Goal: Task Accomplishment & Management: Manage account settings

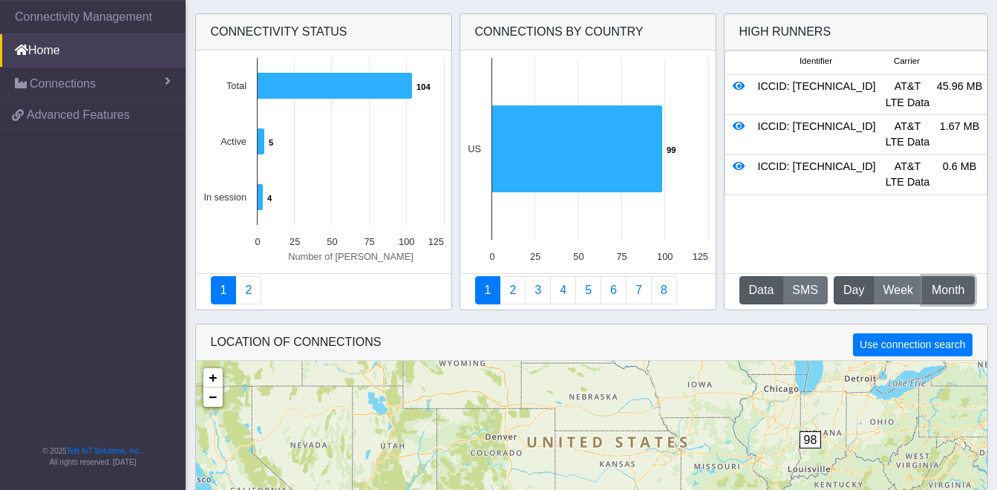
click at [941, 293] on span "Month" at bounding box center [948, 290] width 33 height 18
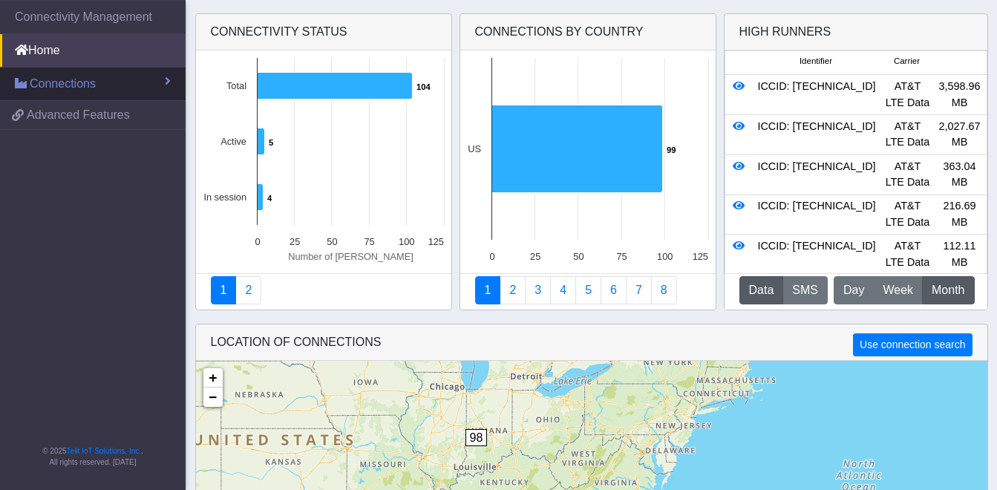
click at [146, 82] on link "Connections" at bounding box center [93, 84] width 186 height 33
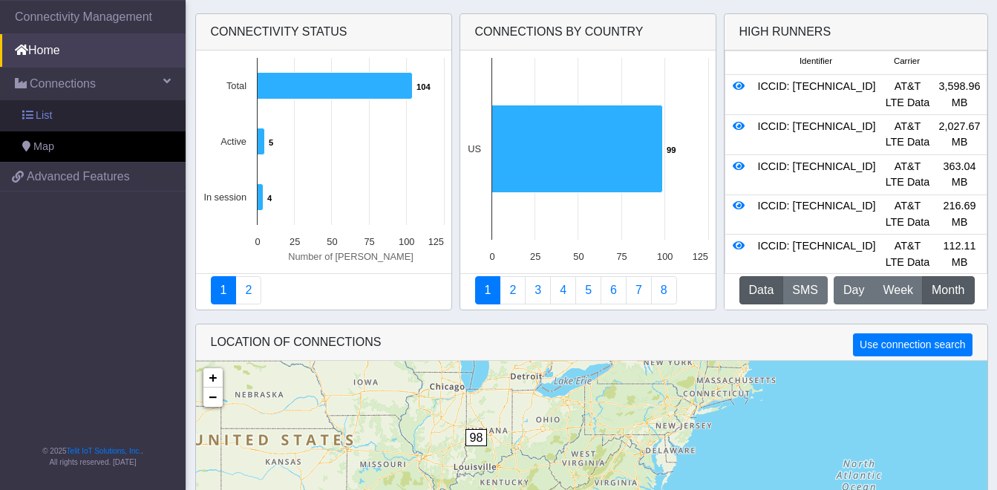
click at [125, 125] on link "List" at bounding box center [93, 115] width 186 height 31
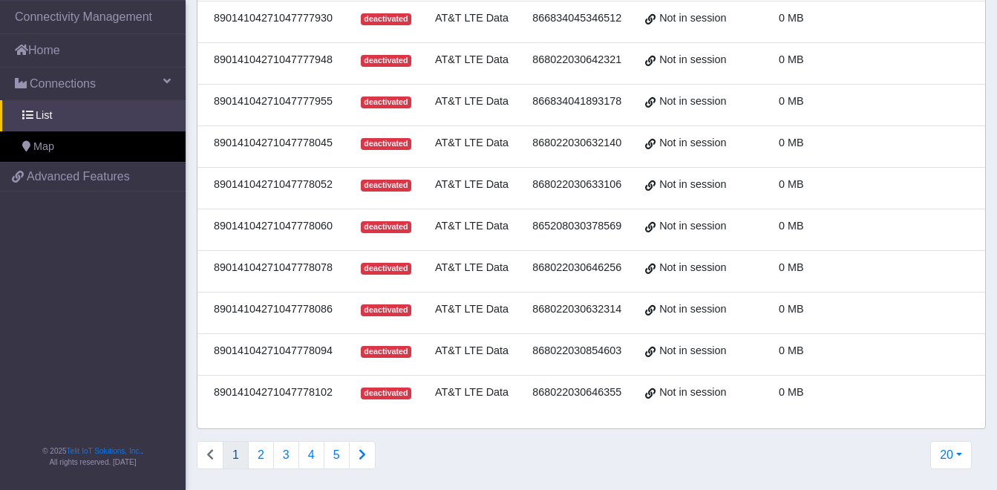
scroll to position [574, 0]
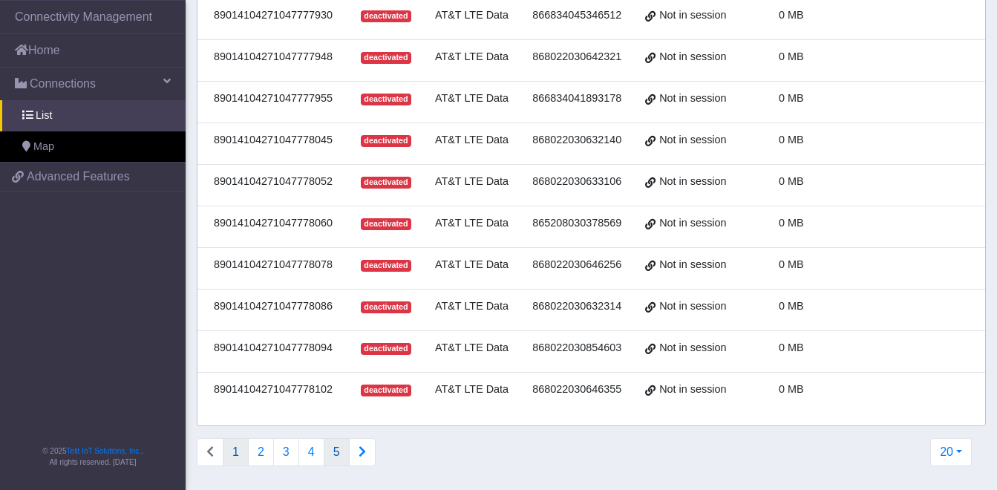
click at [333, 443] on button "5" at bounding box center [337, 452] width 26 height 28
click at [339, 452] on button "6" at bounding box center [337, 452] width 26 height 28
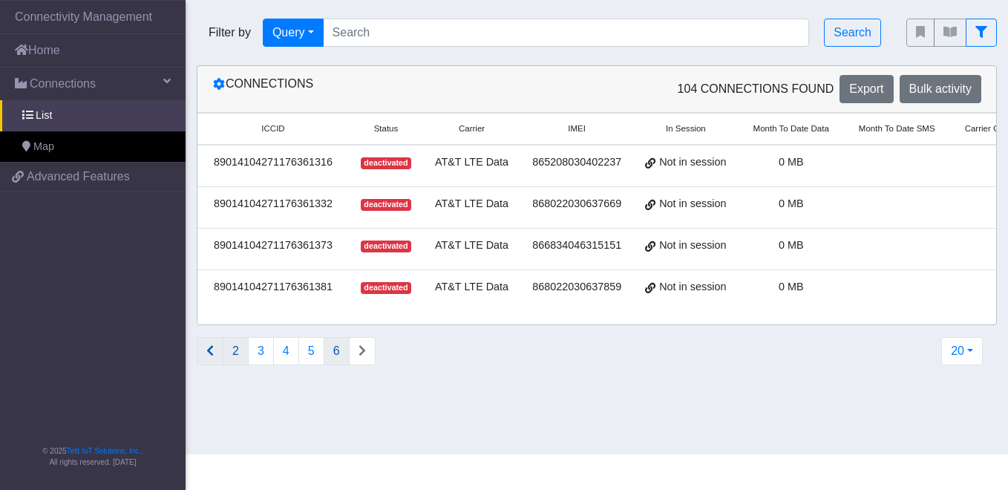
drag, startPoint x: 224, startPoint y: 363, endPoint x: 204, endPoint y: 361, distance: 20.2
click at [217, 363] on ul "2 3 4 5 6" at bounding box center [286, 351] width 179 height 28
click at [210, 356] on icon "Connections list navigation" at bounding box center [209, 350] width 7 height 12
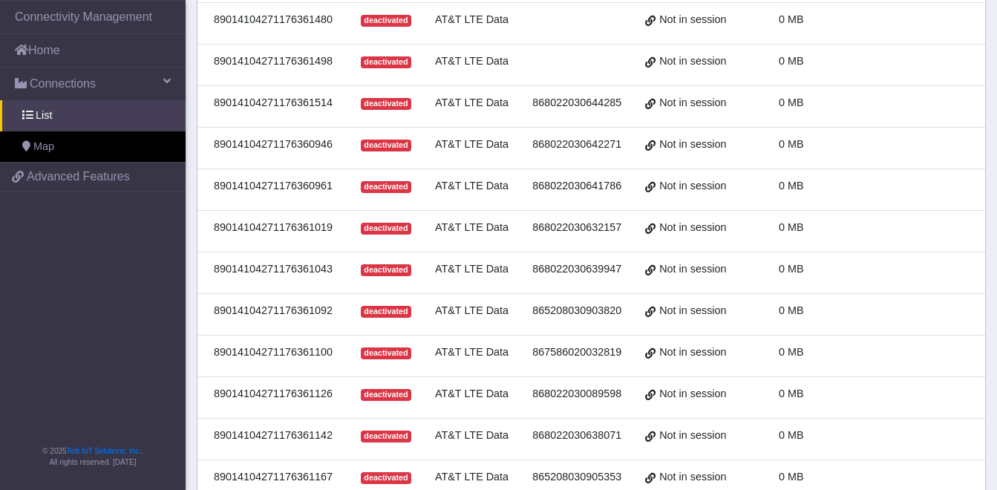
scroll to position [574, 0]
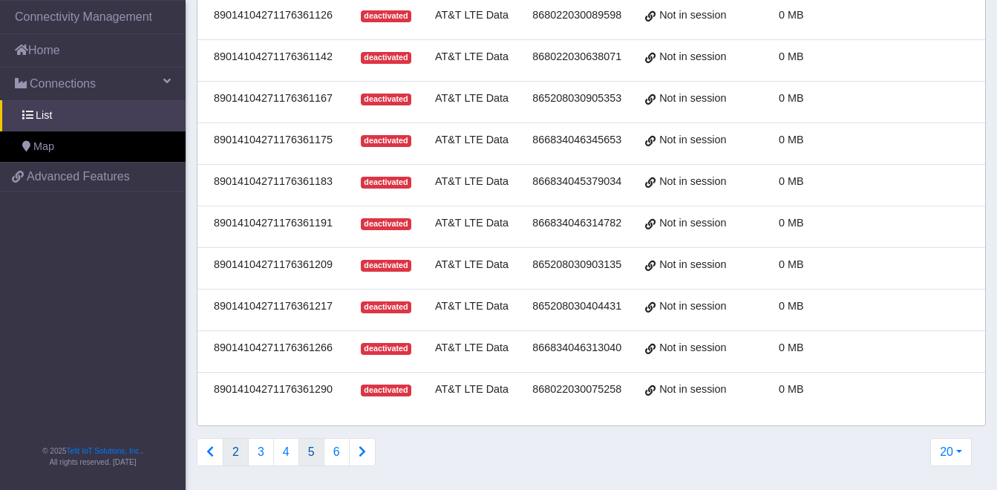
click at [235, 457] on button "2" at bounding box center [236, 452] width 26 height 28
click at [241, 456] on button "1" at bounding box center [236, 452] width 26 height 28
click at [266, 454] on button "2" at bounding box center [261, 452] width 26 height 28
click at [281, 462] on button "3" at bounding box center [286, 452] width 26 height 28
click at [308, 460] on button "4" at bounding box center [311, 452] width 26 height 28
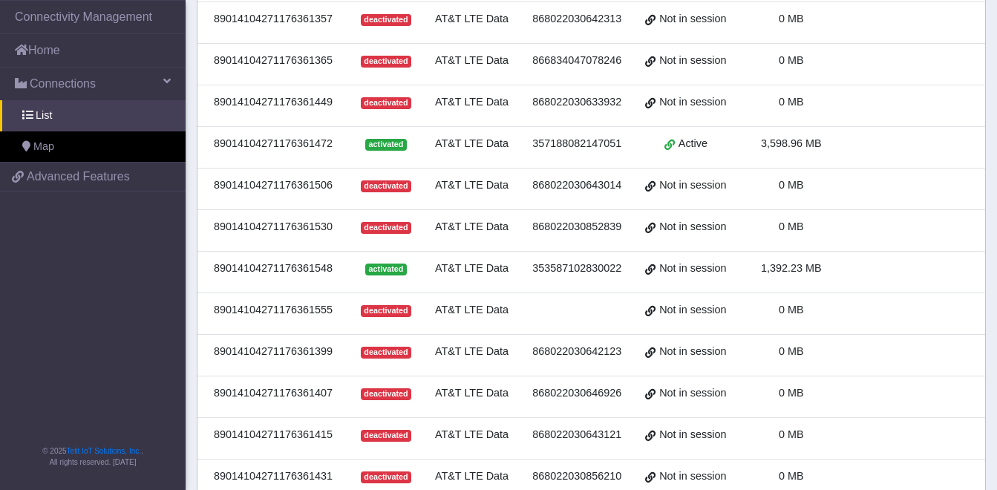
scroll to position [424, 0]
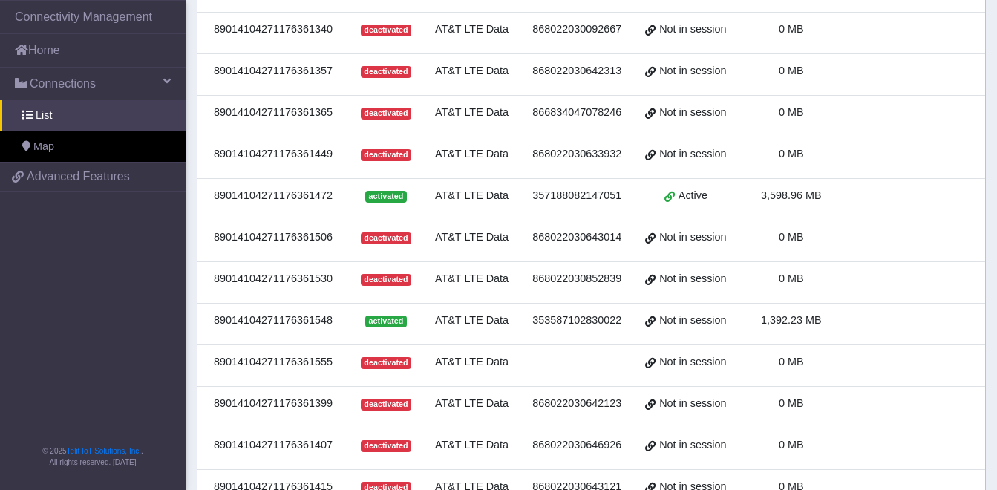
click at [546, 196] on div "357188082147051" at bounding box center [576, 196] width 95 height 16
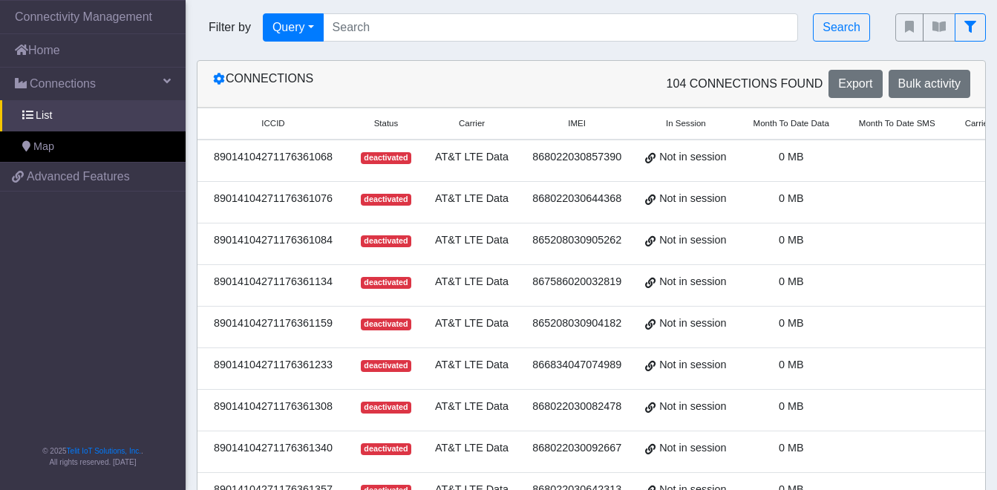
scroll to position [0, 0]
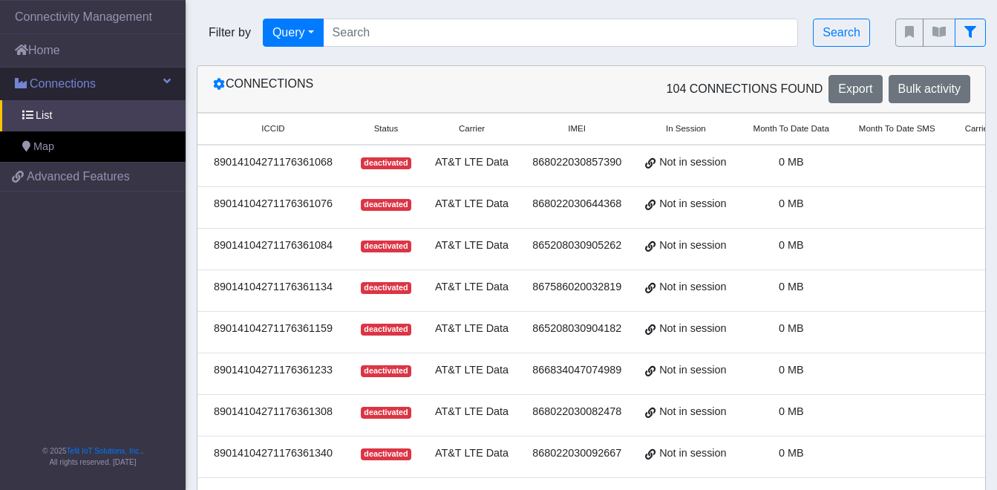
click at [119, 85] on link "Connections" at bounding box center [93, 84] width 186 height 33
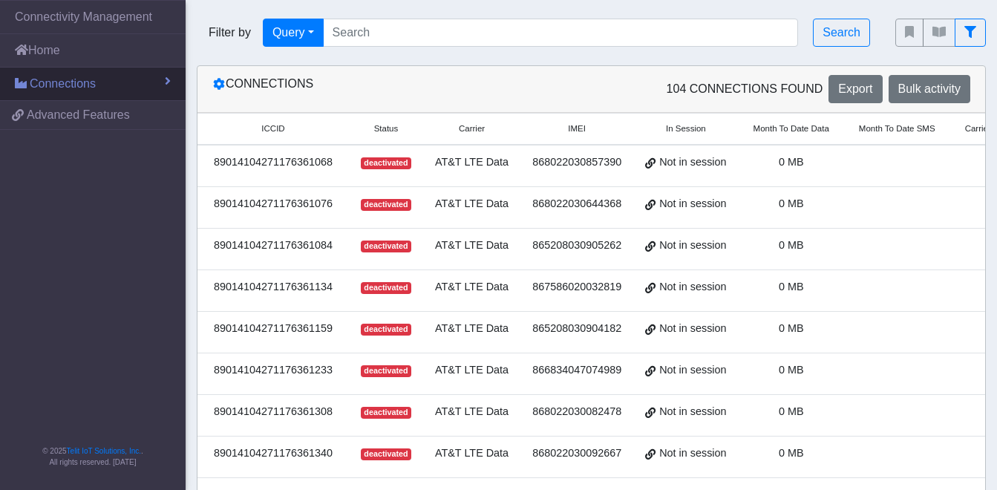
click at [119, 85] on link "Connections" at bounding box center [93, 84] width 186 height 33
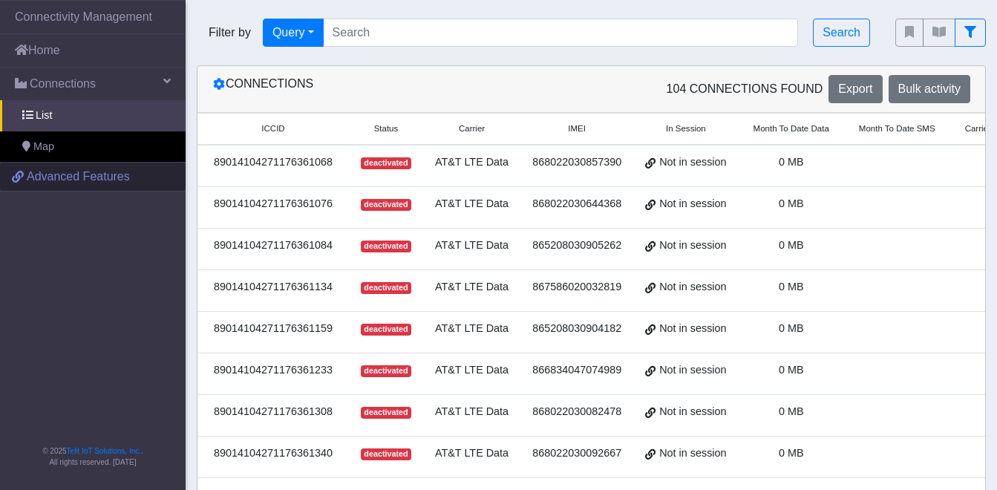
click at [78, 180] on span "Advanced Features" at bounding box center [78, 177] width 103 height 18
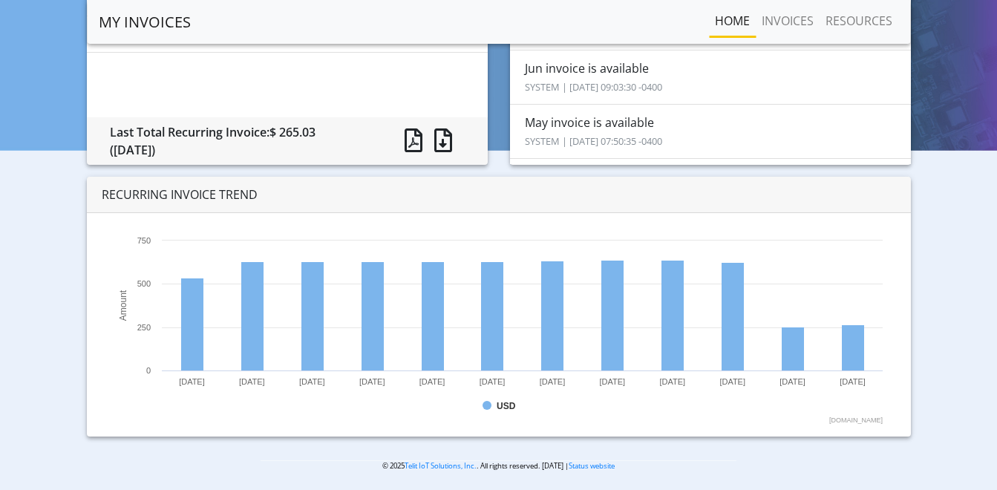
scroll to position [170, 0]
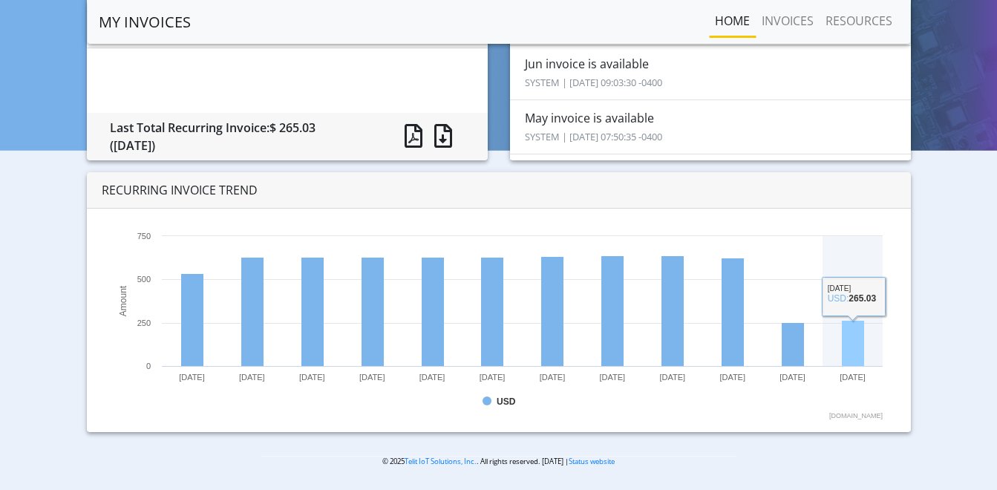
click at [846, 349] on rect at bounding box center [853, 344] width 22 height 46
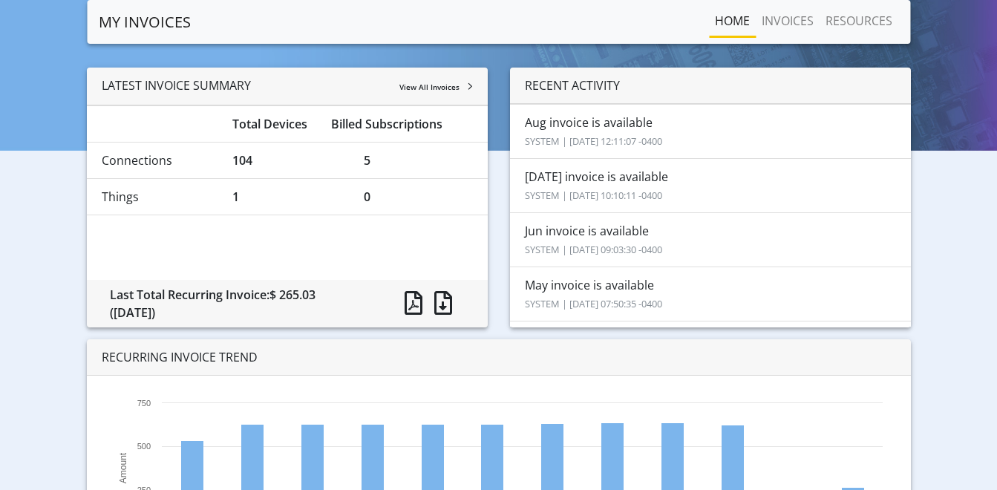
scroll to position [0, 0]
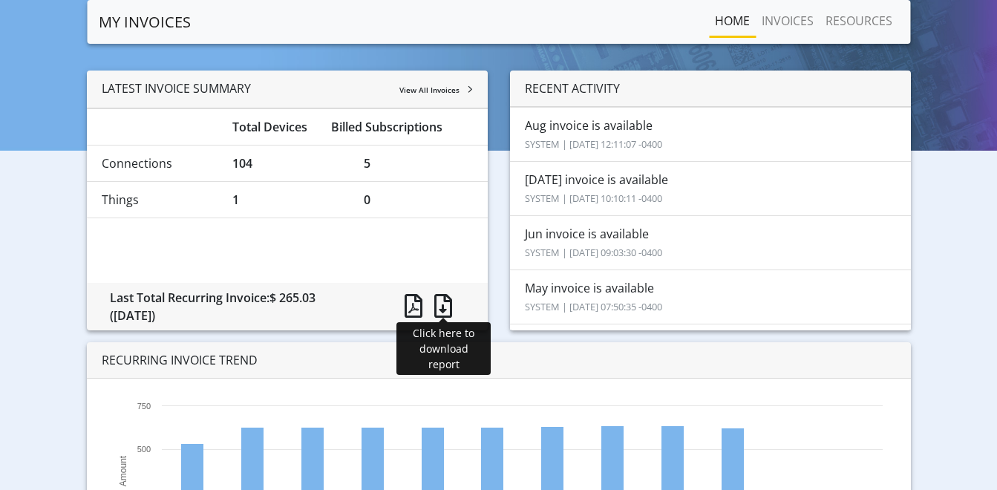
click at [441, 307] on span at bounding box center [443, 306] width 18 height 24
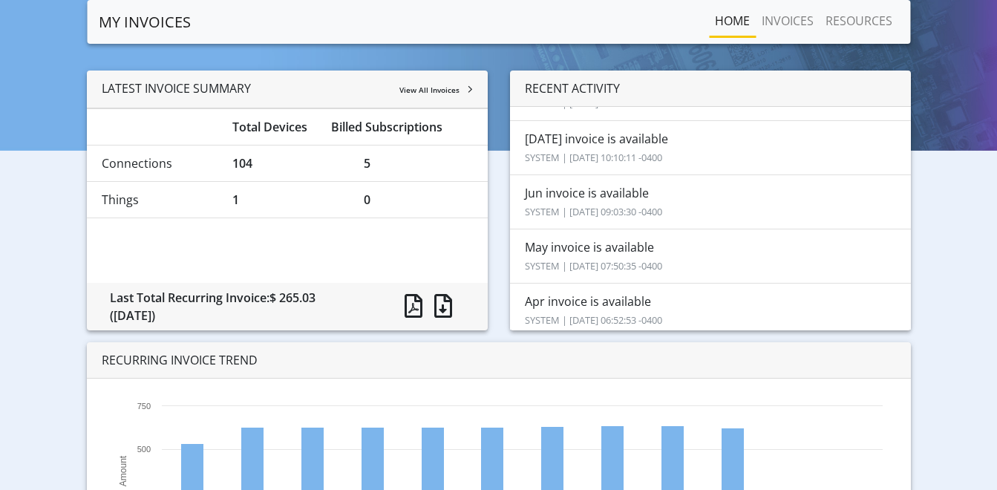
scroll to position [29, 0]
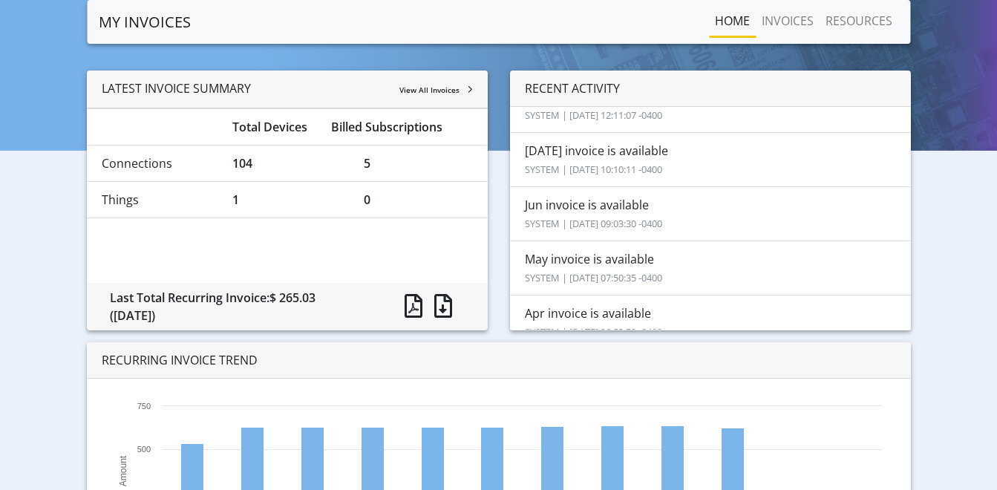
click at [37, 68] on section "MY INVOICES Home INVOICES RESOURCES LATEST INVOICE SUMMARY View All Invoices To…" at bounding box center [498, 330] width 997 height 660
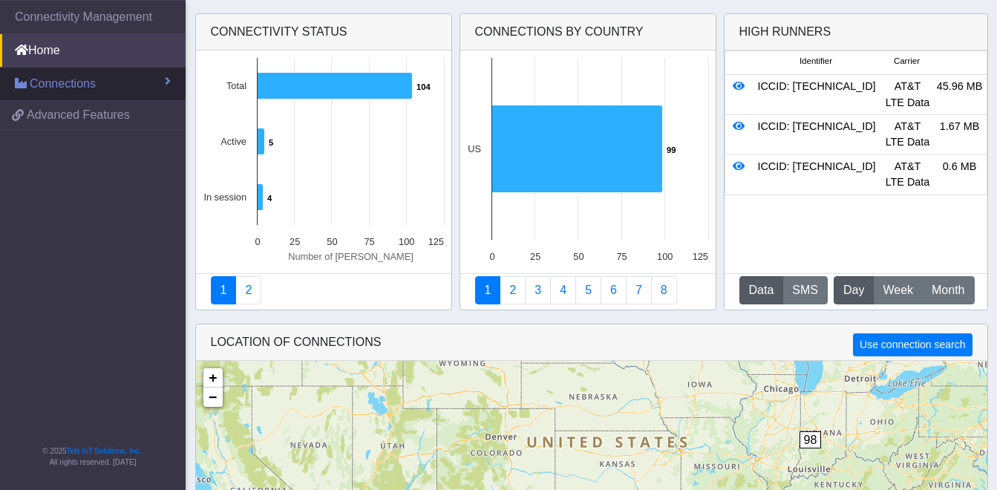
click at [155, 82] on link "Connections" at bounding box center [93, 84] width 186 height 33
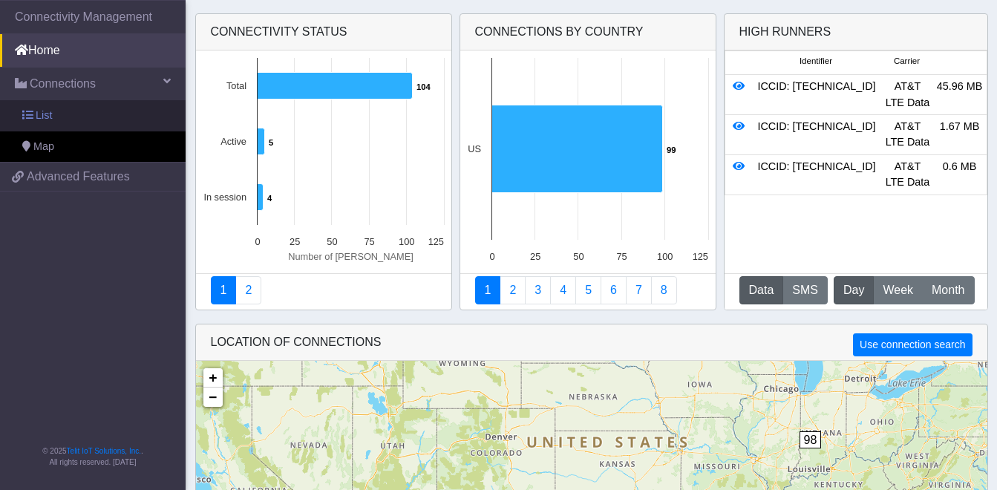
click at [130, 119] on link "List" at bounding box center [93, 115] width 186 height 31
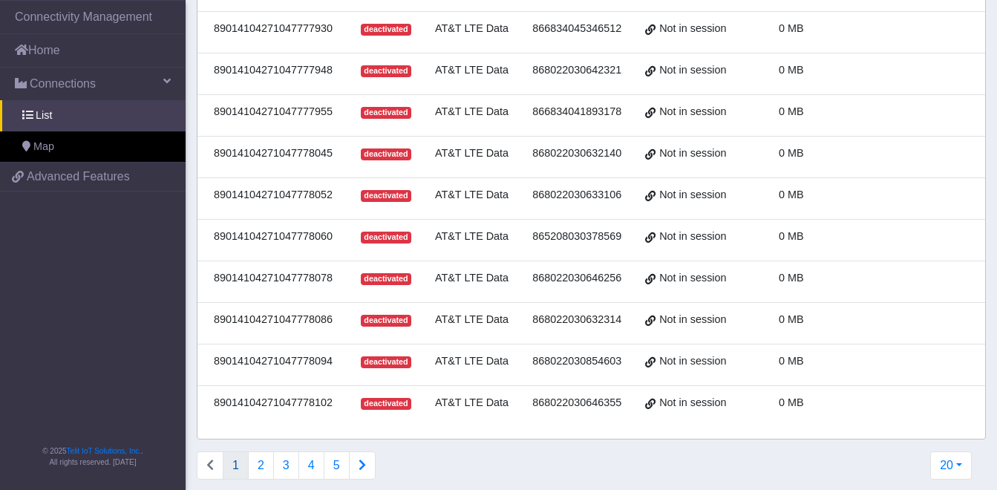
scroll to position [574, 0]
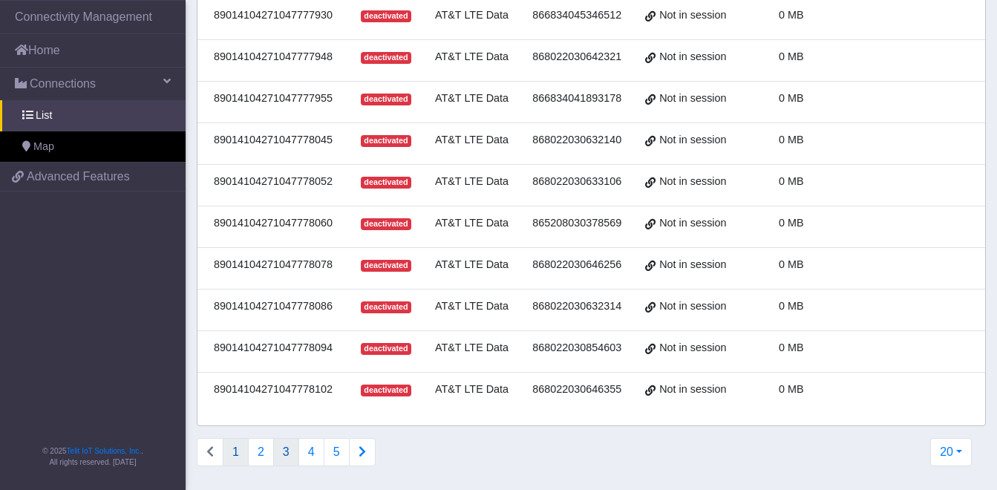
click at [288, 454] on button "3" at bounding box center [286, 452] width 26 height 28
click at [262, 451] on button "2" at bounding box center [261, 452] width 26 height 28
click at [313, 449] on button "4" at bounding box center [311, 452] width 26 height 28
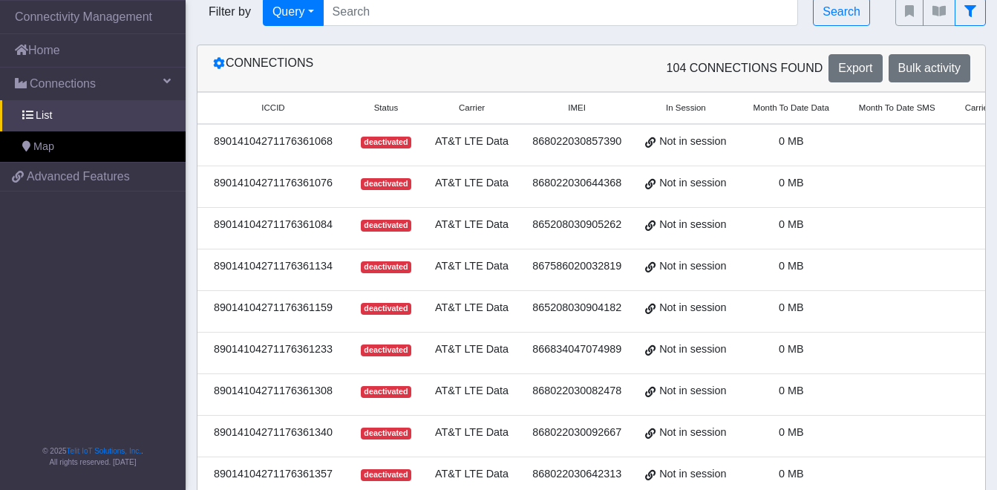
scroll to position [18, 0]
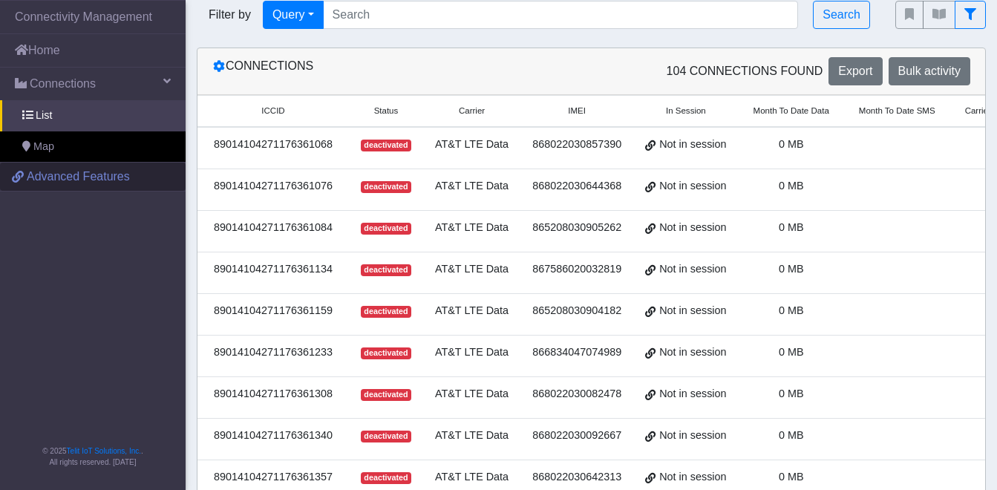
click at [95, 171] on span "Advanced Features" at bounding box center [78, 177] width 103 height 18
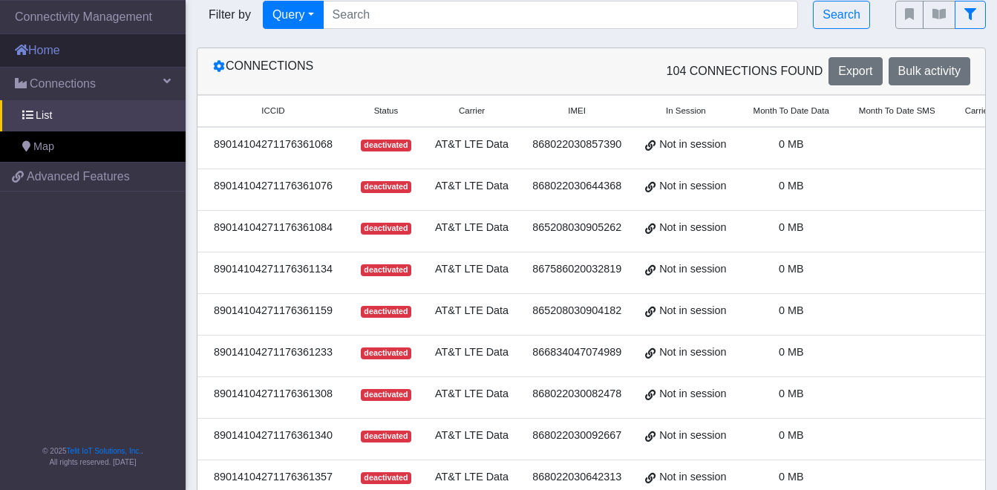
click at [64, 53] on link "Home" at bounding box center [93, 50] width 186 height 33
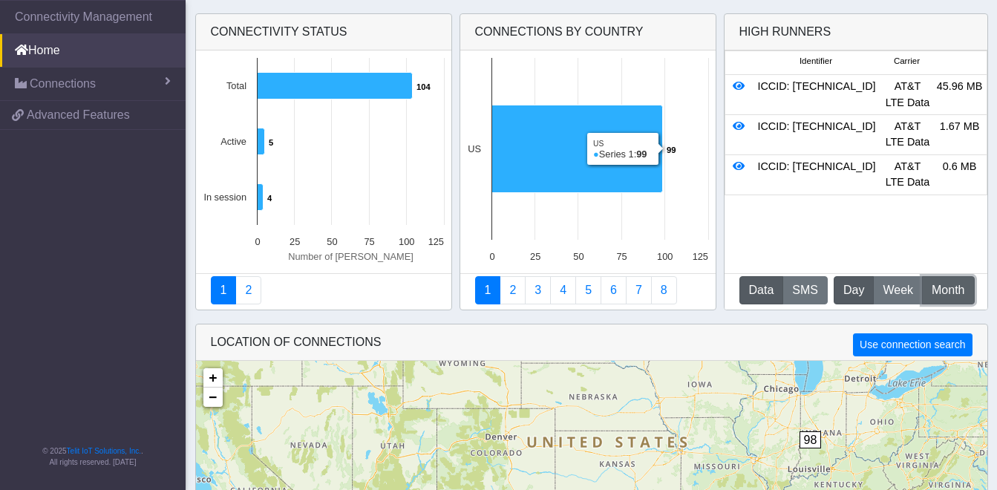
click at [942, 281] on button "M Month" at bounding box center [948, 290] width 52 height 28
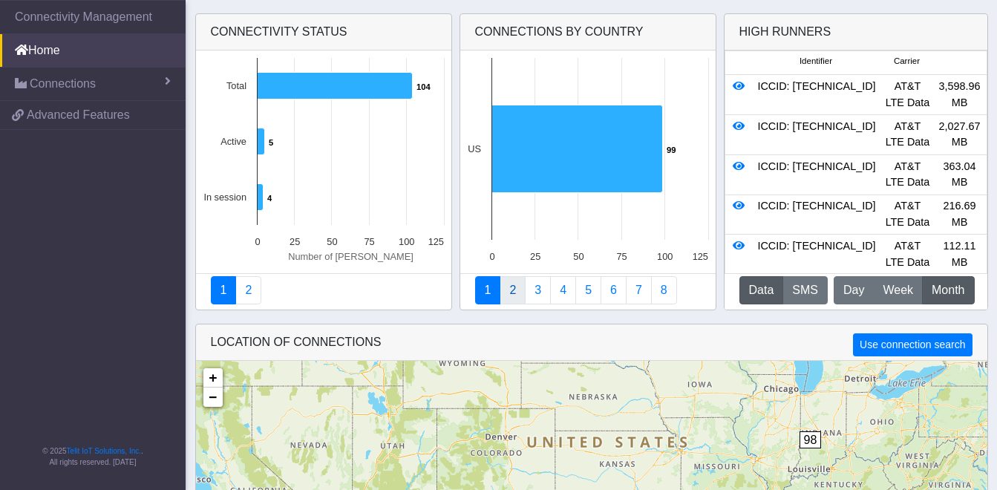
click at [515, 292] on link "2" at bounding box center [513, 290] width 26 height 28
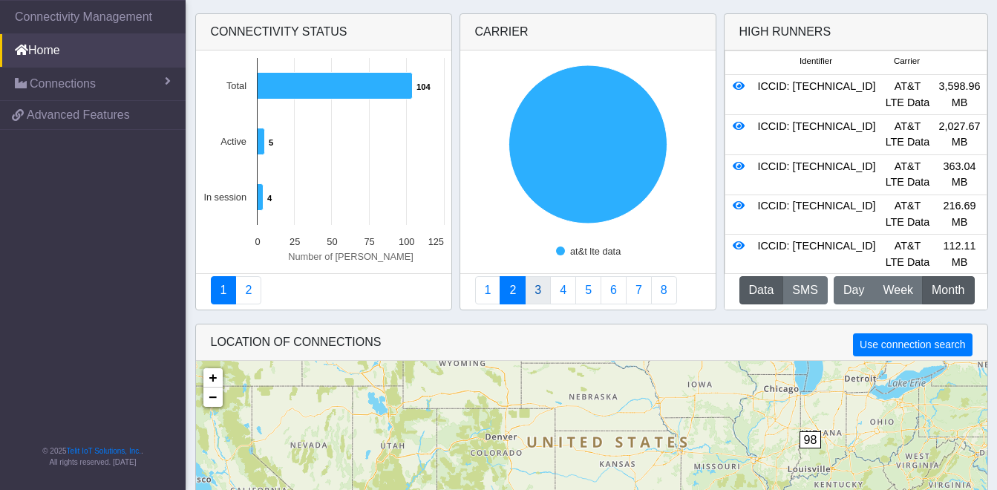
click at [543, 290] on link "3" at bounding box center [538, 290] width 26 height 28
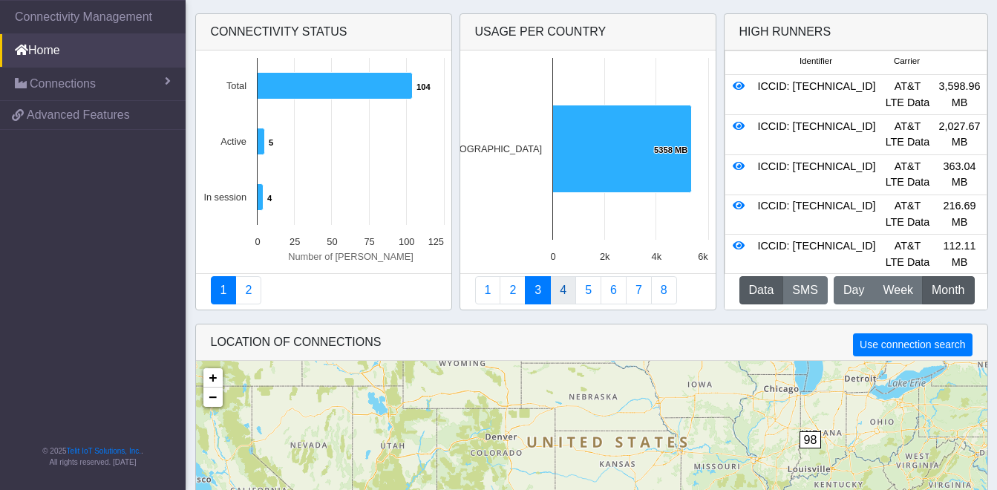
click at [559, 292] on link "4" at bounding box center [563, 290] width 26 height 28
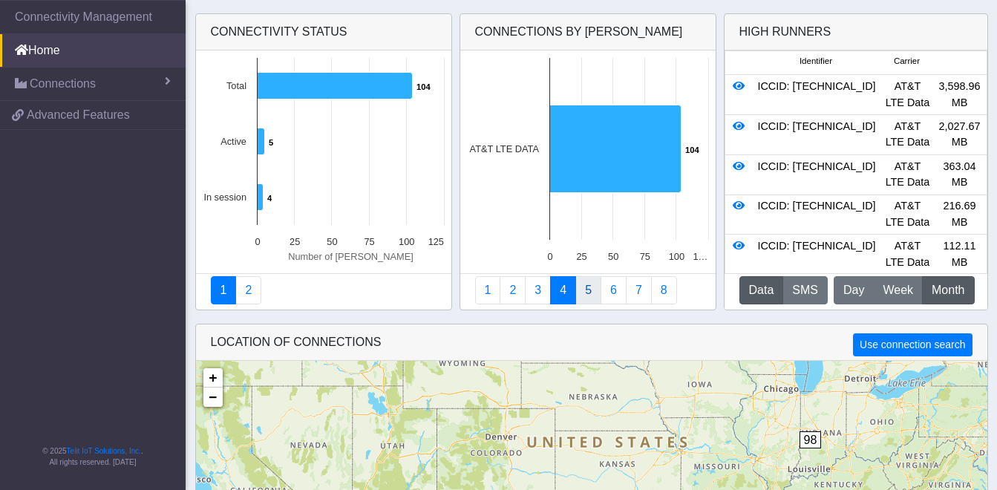
click at [583, 293] on link "5" at bounding box center [588, 290] width 26 height 28
